Goal: Task Accomplishment & Management: Use online tool/utility

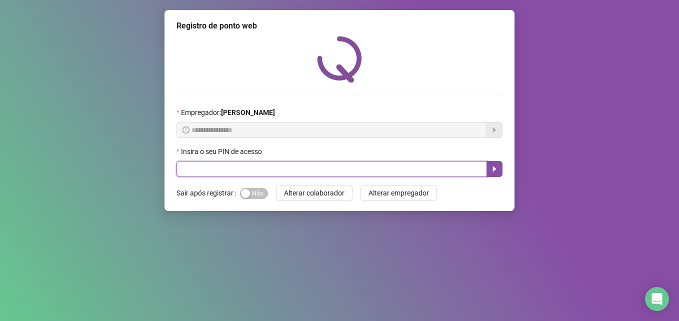
drag, startPoint x: 454, startPoint y: 171, endPoint x: 443, endPoint y: 170, distance: 11.5
click at [454, 171] on input "text" at bounding box center [331, 169] width 310 height 16
type input "*****"
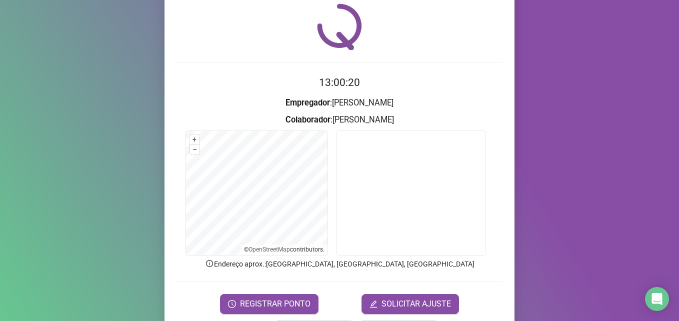
scroll to position [50, 0]
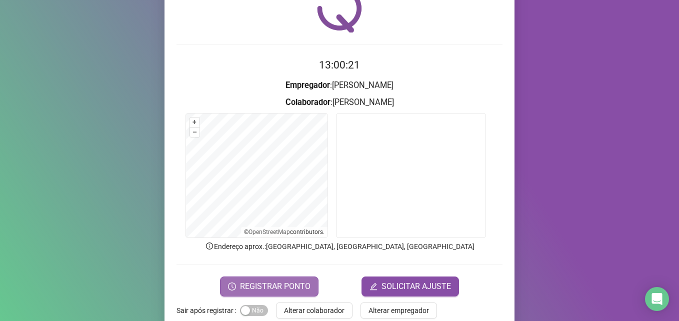
click at [310, 287] on button "REGISTRAR PONTO" at bounding box center [269, 286] width 98 height 20
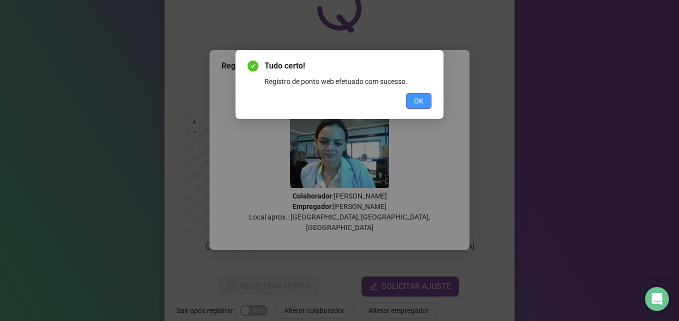
click at [416, 95] on span "OK" at bounding box center [418, 100] width 9 height 11
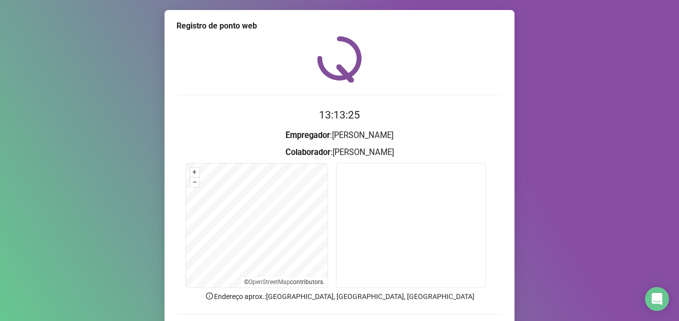
scroll to position [69, 0]
